Goal: Obtain resource: Obtain resource

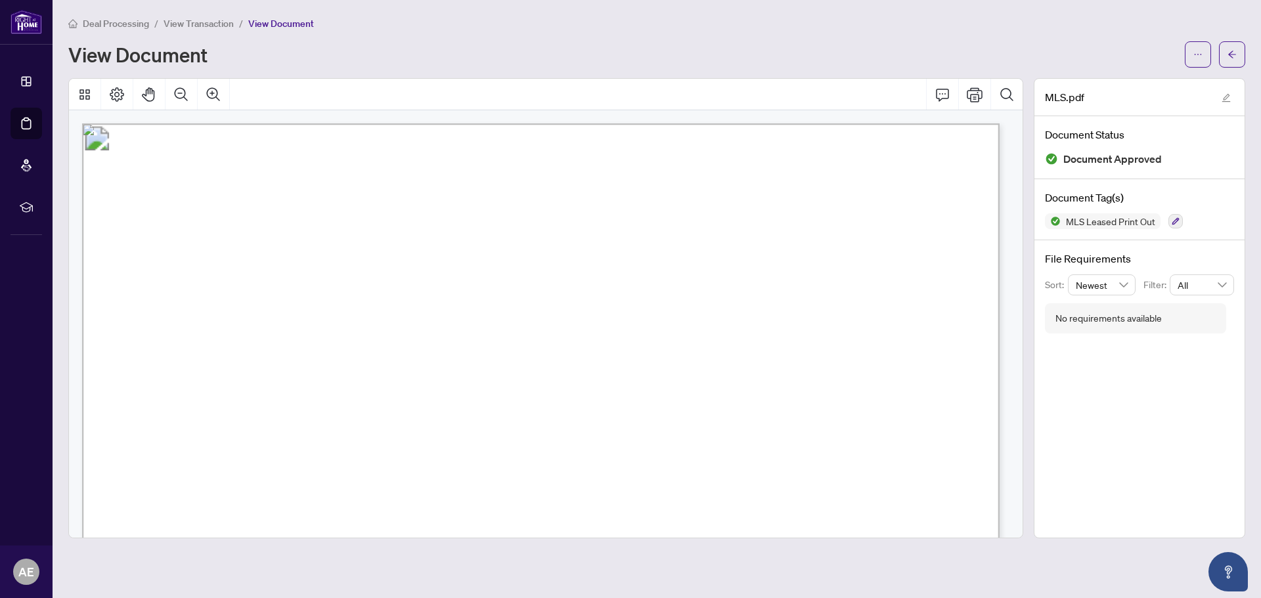
scroll to position [263, 0]
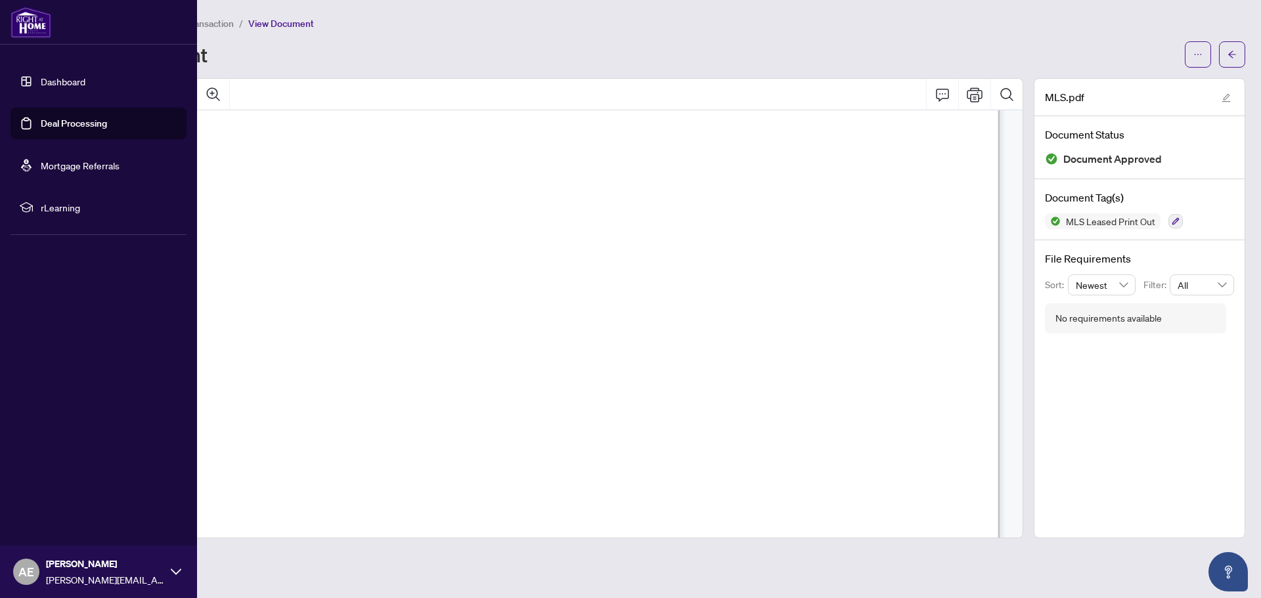
click at [65, 81] on link "Dashboard" at bounding box center [63, 82] width 45 height 12
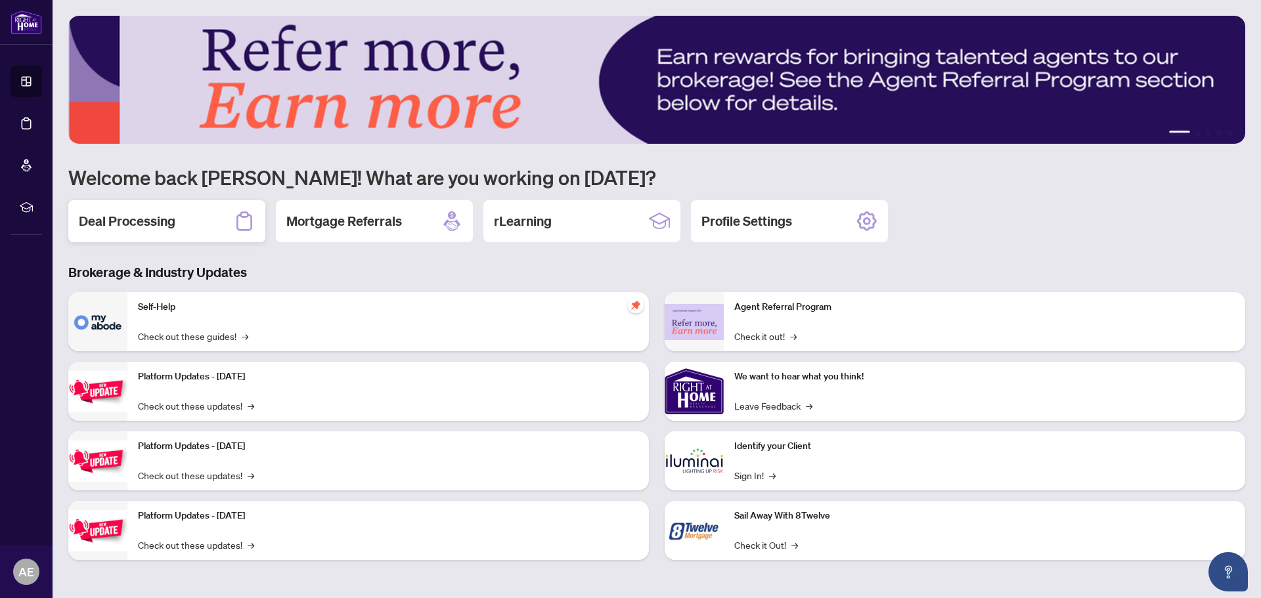
click at [181, 225] on div "Deal Processing" at bounding box center [166, 221] width 197 height 42
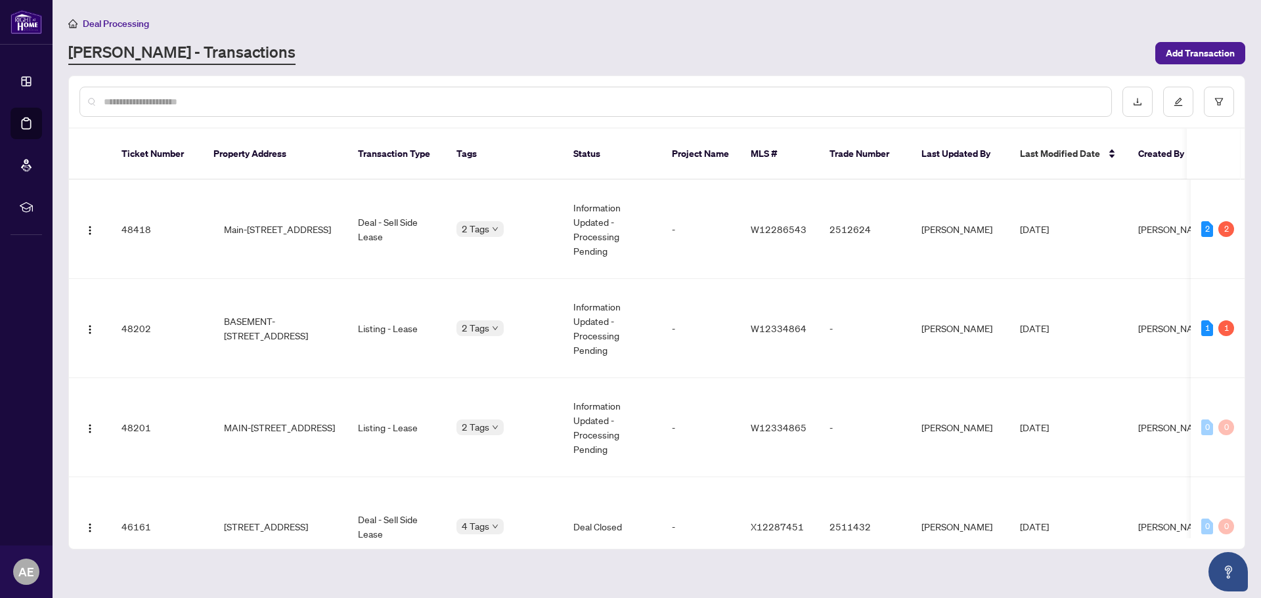
click at [256, 98] on input "text" at bounding box center [602, 102] width 997 height 14
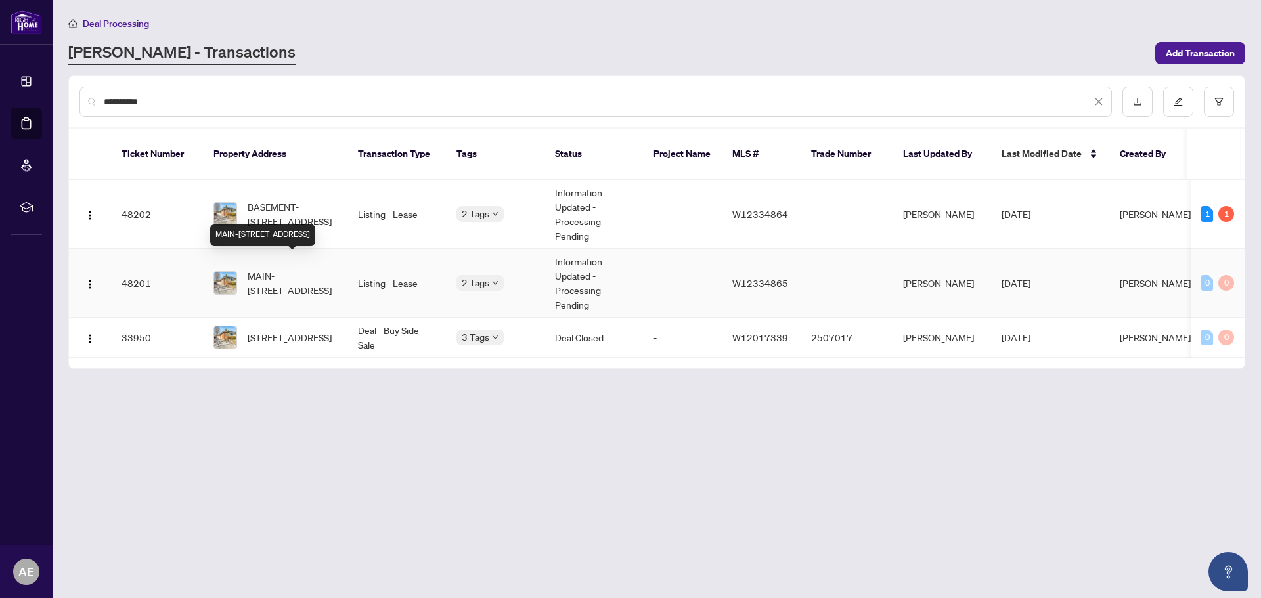
type input "**********"
click at [280, 269] on span "MAIN-[STREET_ADDRESS]" at bounding box center [292, 283] width 89 height 29
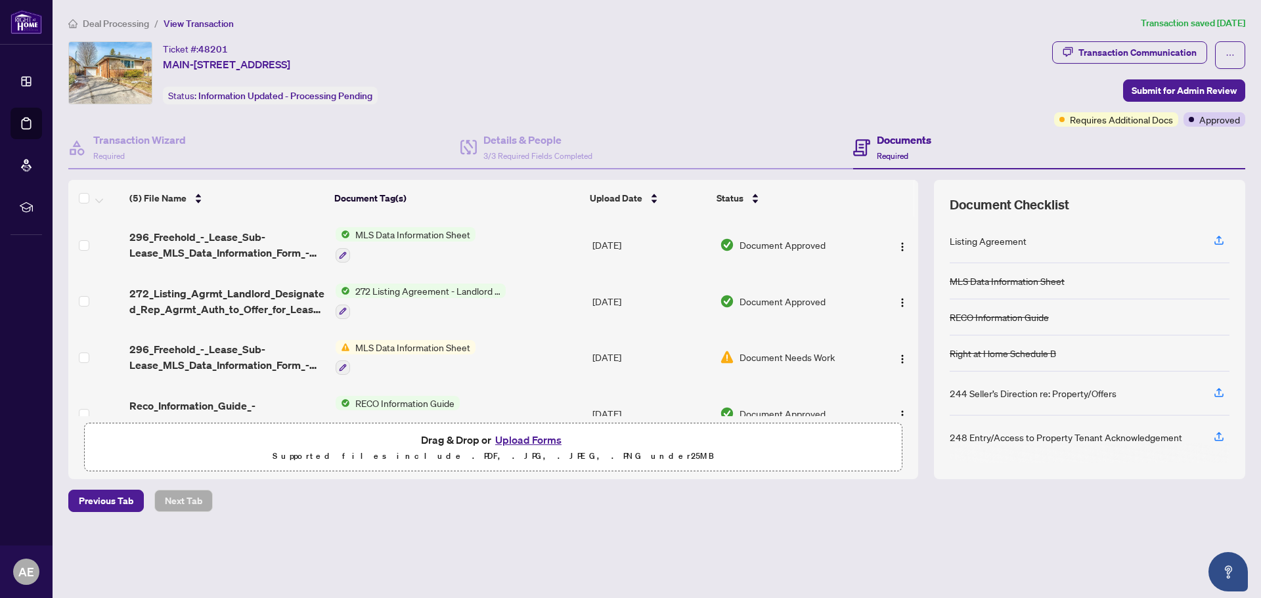
click at [432, 342] on span "MLS Data Information Sheet" at bounding box center [412, 347] width 125 height 14
click at [416, 411] on span "MLS Data Information Sheet" at bounding box center [408, 411] width 125 height 14
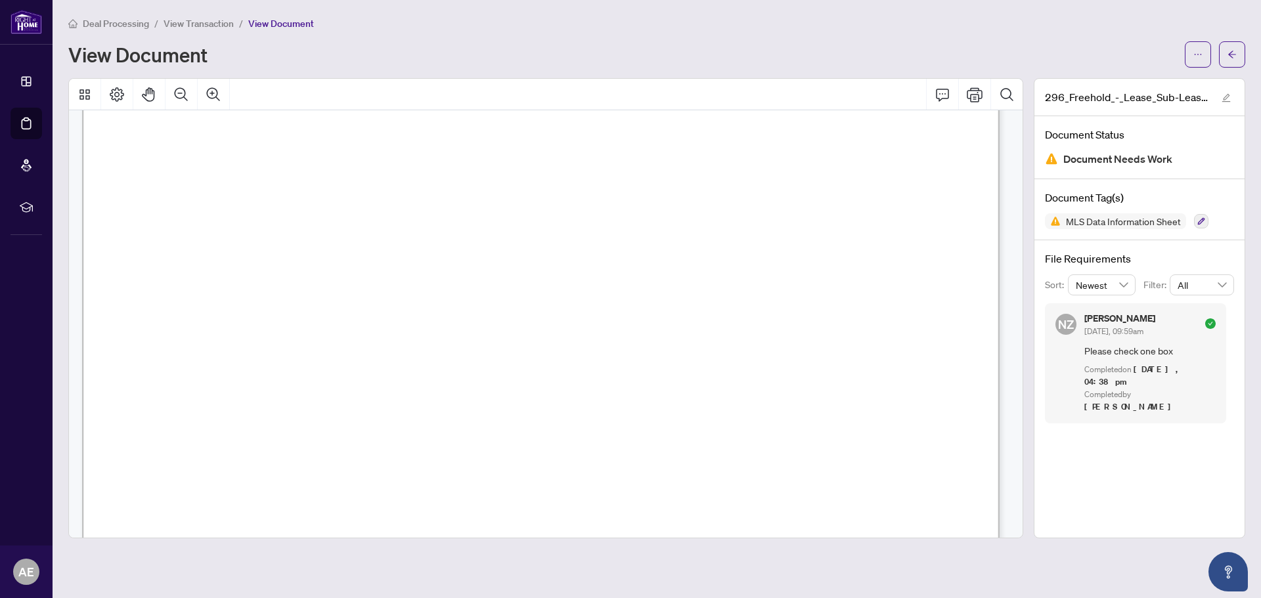
scroll to position [2627, 0]
click at [215, 26] on span "View Transaction" at bounding box center [199, 24] width 70 height 12
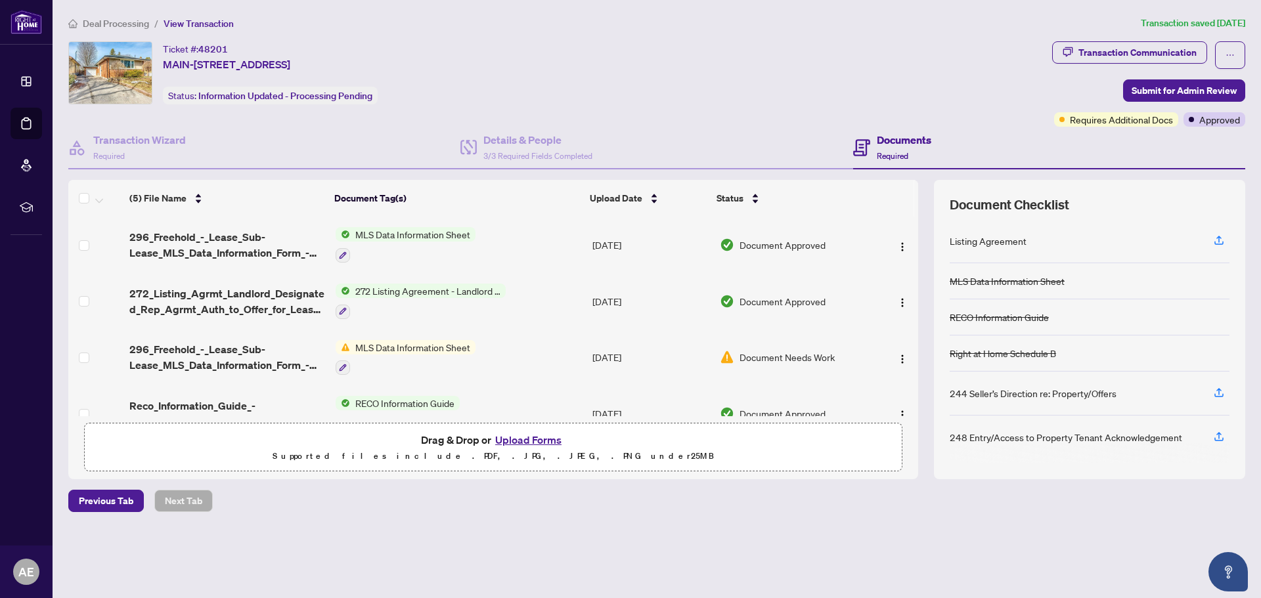
click at [429, 230] on span "MLS Data Information Sheet" at bounding box center [412, 234] width 125 height 14
click at [410, 298] on span "MLS Data Information Sheet" at bounding box center [408, 299] width 125 height 14
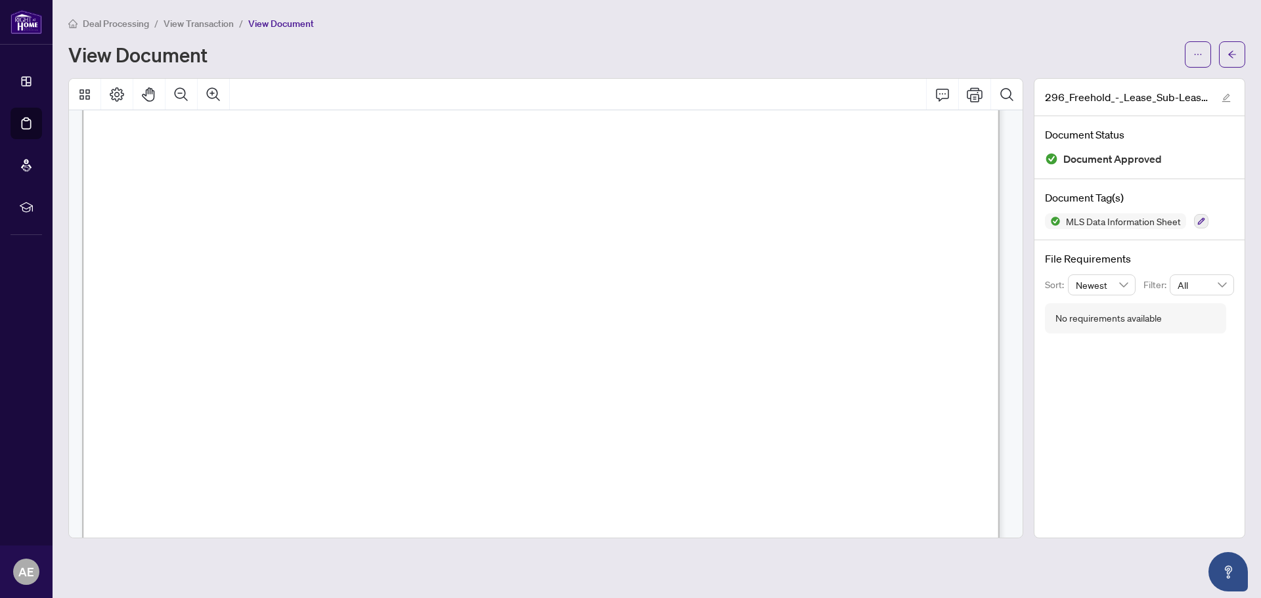
scroll to position [3021, 0]
